Goal: Use online tool/utility: Utilize a website feature to perform a specific function

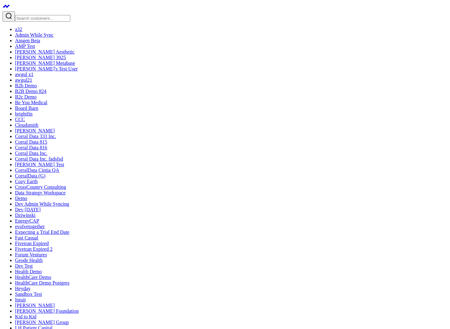
scroll to position [122, 0]
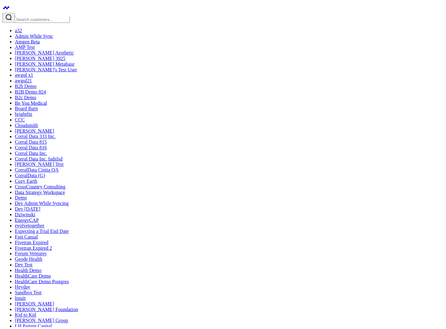
scroll to position [0, 0]
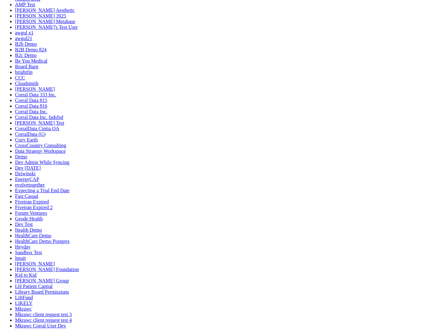
scroll to position [75, 0]
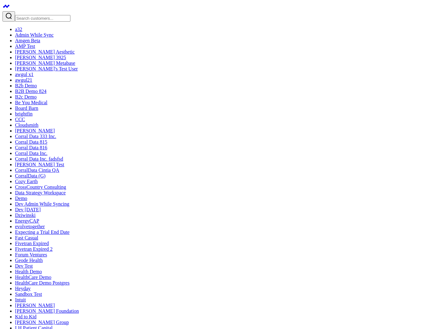
drag, startPoint x: 90, startPoint y: 55, endPoint x: 126, endPoint y: 55, distance: 35.7
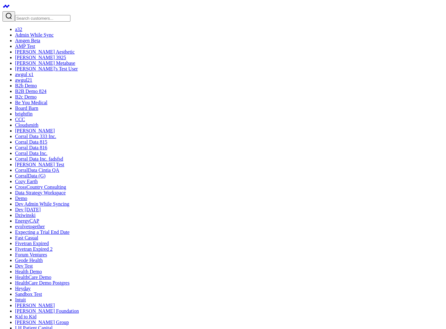
drag, startPoint x: 99, startPoint y: 121, endPoint x: 135, endPoint y: 136, distance: 39.6
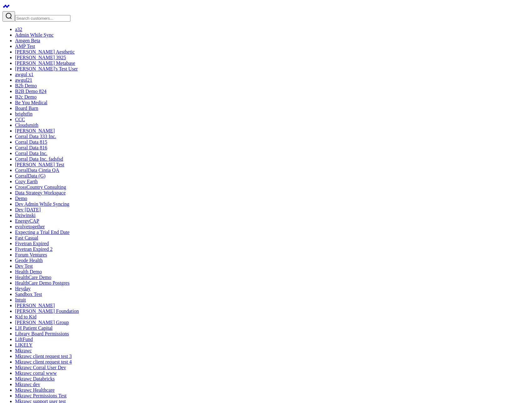
drag, startPoint x: 144, startPoint y: 132, endPoint x: 208, endPoint y: 180, distance: 79.7
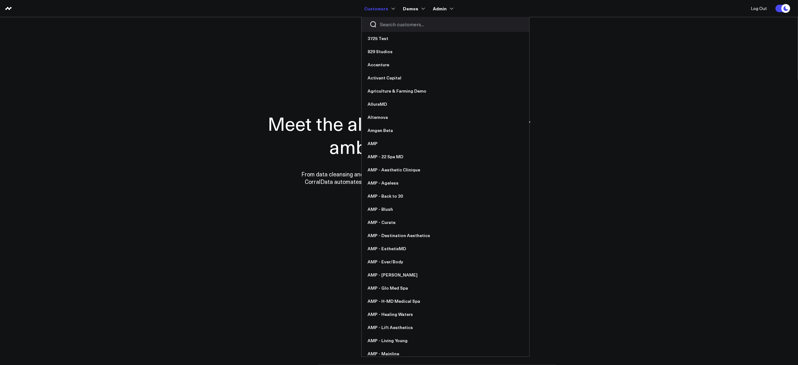
click at [392, 28] on div at bounding box center [446, 24] width 168 height 15
click at [392, 27] on input "Search customers input" at bounding box center [450, 24] width 141 height 7
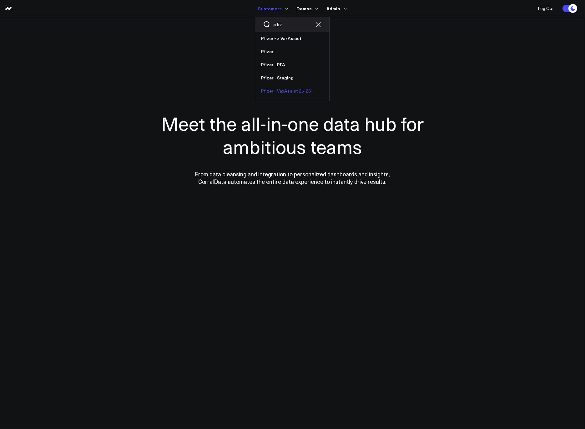
type input "pfiz"
click at [283, 90] on link "Pfizer - VaxAssist 25-26" at bounding box center [292, 90] width 74 height 13
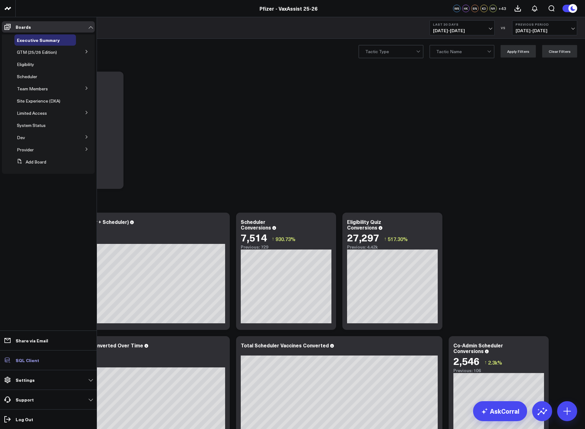
click at [26, 358] on p "SQL Client" at bounding box center [27, 360] width 23 height 5
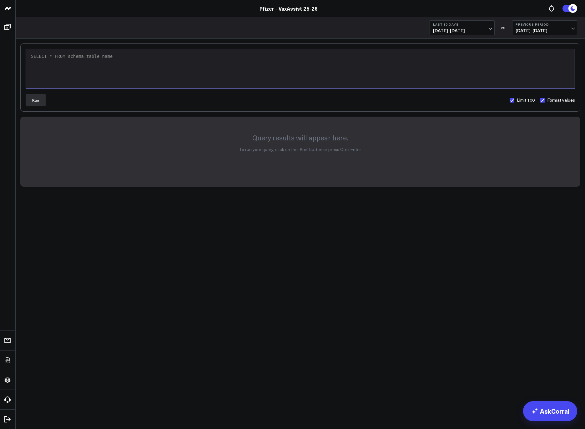
click at [224, 63] on div "SELECT * FROM schema.table_name" at bounding box center [300, 68] width 543 height 33
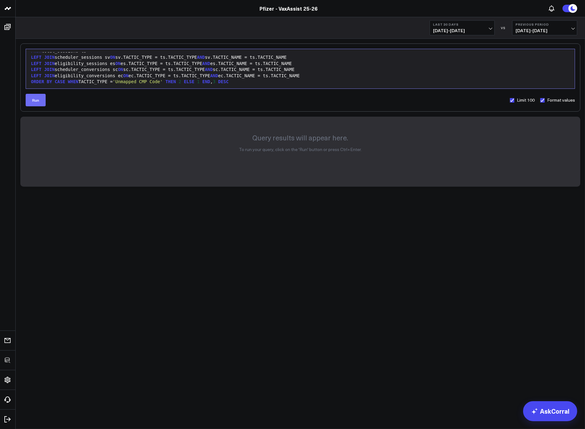
click at [41, 96] on button "Run" at bounding box center [36, 100] width 20 height 13
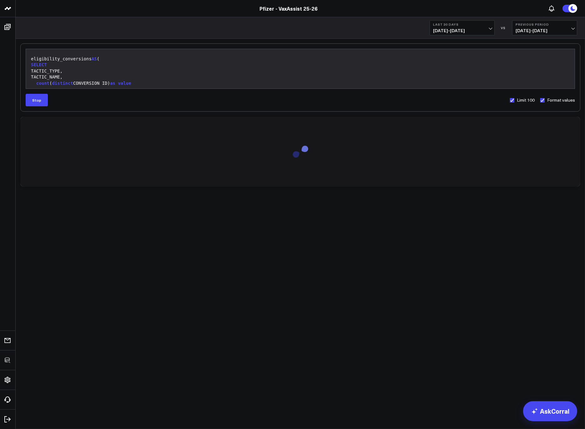
scroll to position [453, 0]
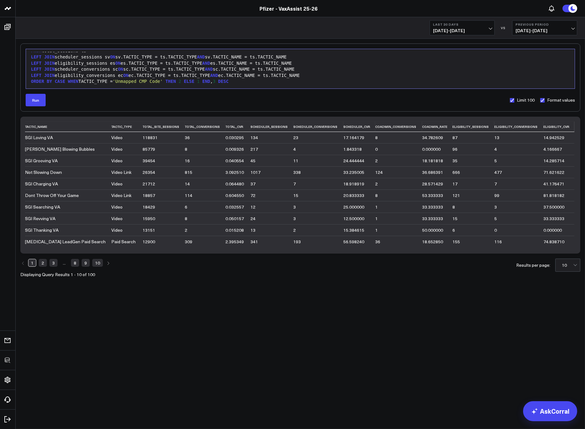
click at [578, 263] on div at bounding box center [575, 265] width 5 height 13
click at [569, 317] on div "100" at bounding box center [568, 317] width 24 height 13
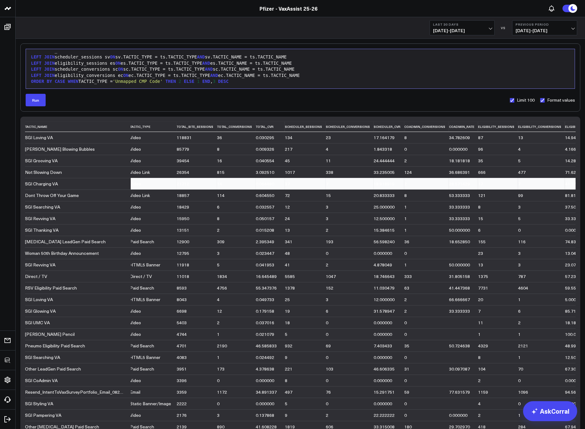
scroll to position [0, 0]
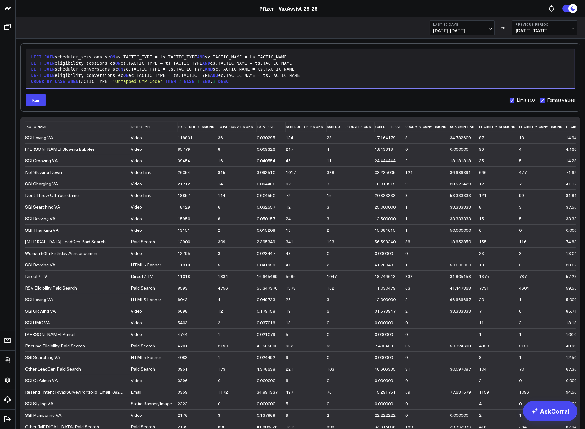
drag, startPoint x: 144, startPoint y: 126, endPoint x: 91, endPoint y: 120, distance: 53.5
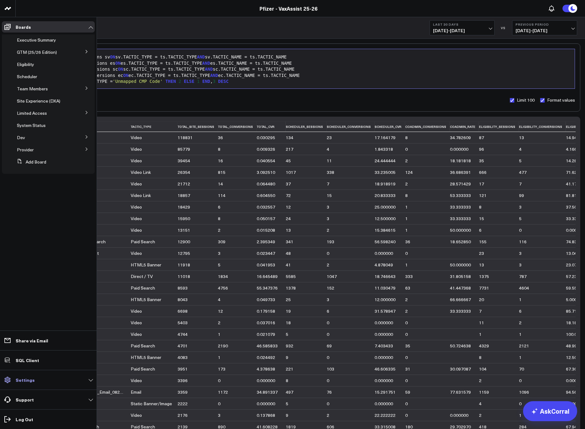
click at [31, 383] on link "Settings" at bounding box center [48, 379] width 93 height 11
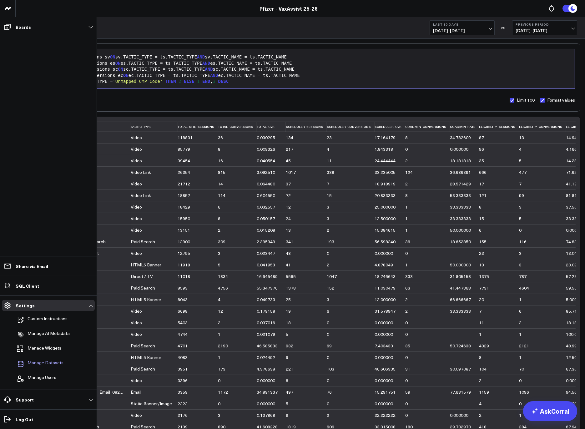
click at [49, 362] on span "Manage Datasets" at bounding box center [46, 364] width 36 height 8
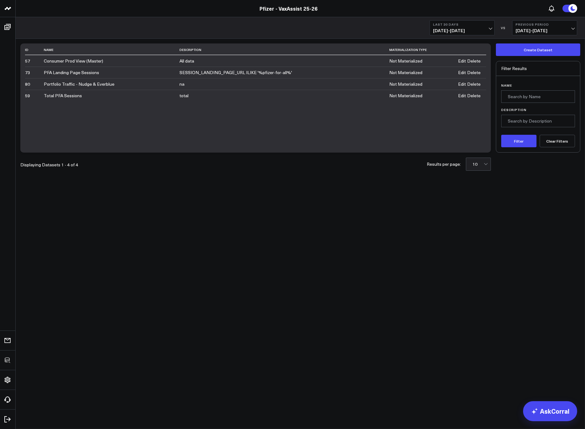
click at [459, 97] on link "Edit" at bounding box center [462, 95] width 8 height 5
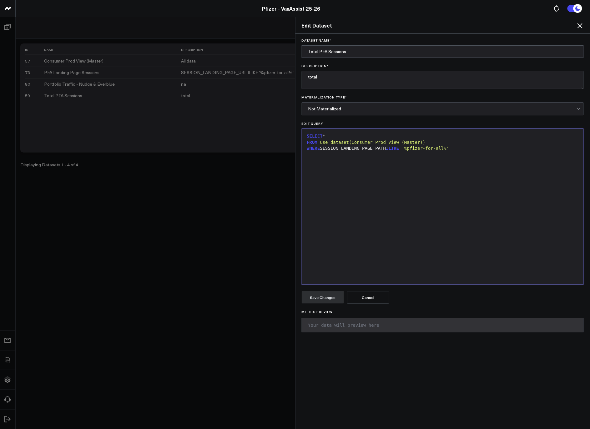
click at [582, 26] on icon at bounding box center [580, 26] width 8 height 8
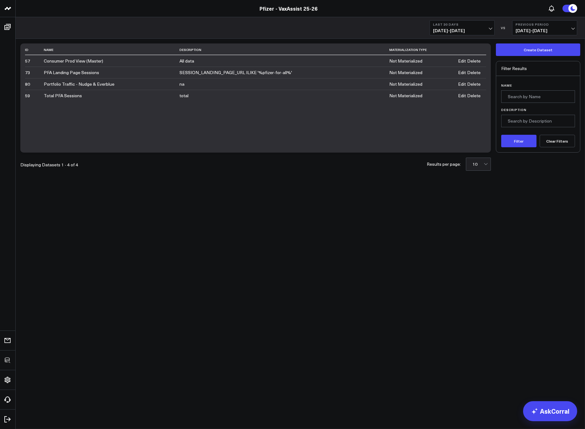
click at [295, 233] on body "3725 Test 829 Studios Accenture Activant Capital Agriculture & Farming Demo All…" at bounding box center [292, 214] width 585 height 429
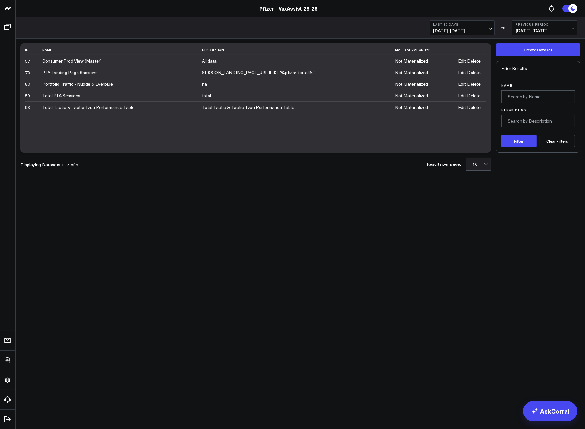
click at [463, 106] on link "Edit" at bounding box center [462, 107] width 8 height 5
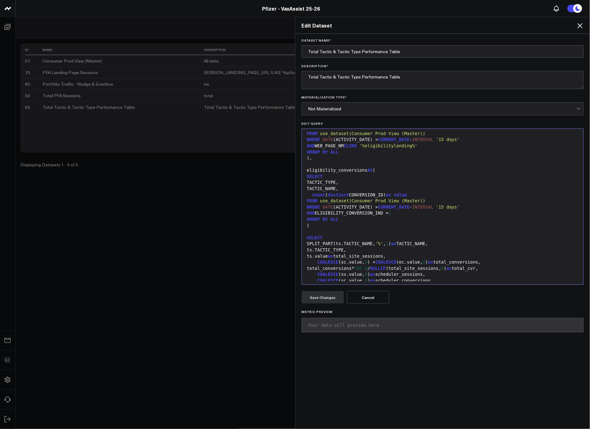
scroll to position [380, 0]
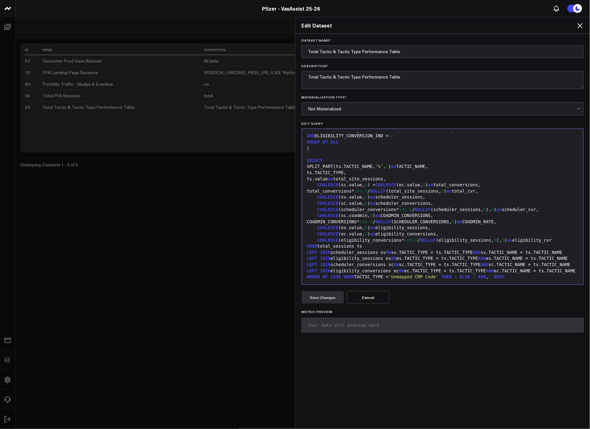
click at [546, 278] on div "ORDER BY CASE WHEN TACTIC_TYPE = 'Unmapped CMP Code' THEN 2 ELSE 1 END , 3 DESC" at bounding box center [443, 277] width 276 height 6
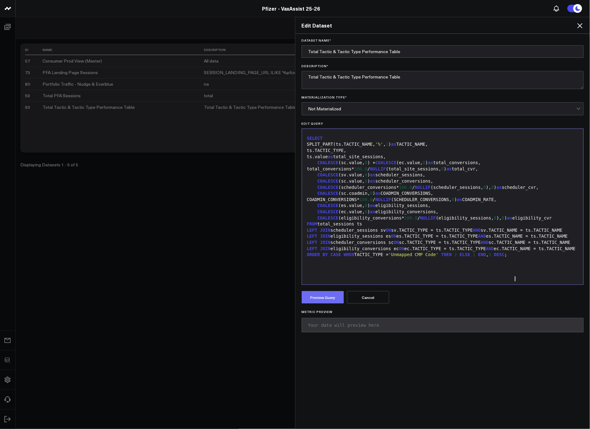
click at [318, 295] on button "Preview Query" at bounding box center [323, 297] width 42 height 13
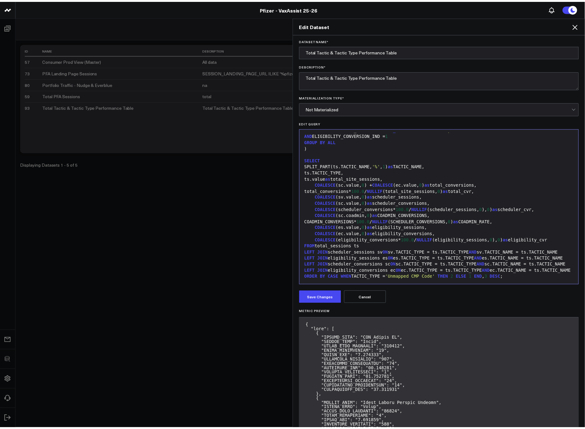
scroll to position [125, 0]
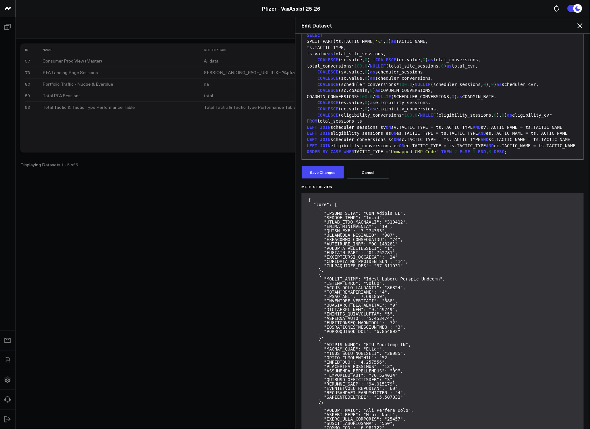
click at [583, 25] on icon at bounding box center [580, 26] width 8 height 8
